Goal: Navigation & Orientation: Find specific page/section

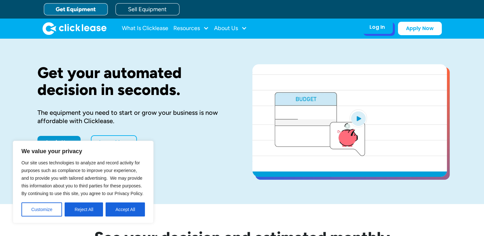
click at [378, 28] on div "Log In" at bounding box center [376, 27] width 15 height 6
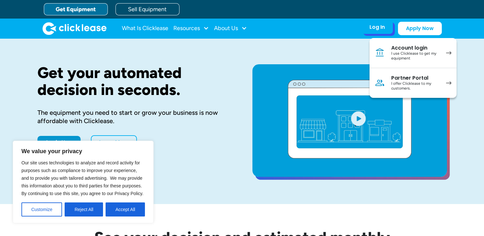
click at [414, 49] on div "Account login" at bounding box center [415, 48] width 48 height 6
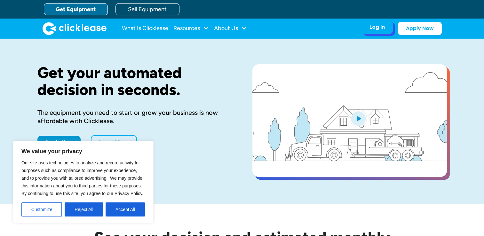
click at [370, 29] on div "Log In" at bounding box center [376, 27] width 15 height 6
